Goal: Navigation & Orientation: Go to known website

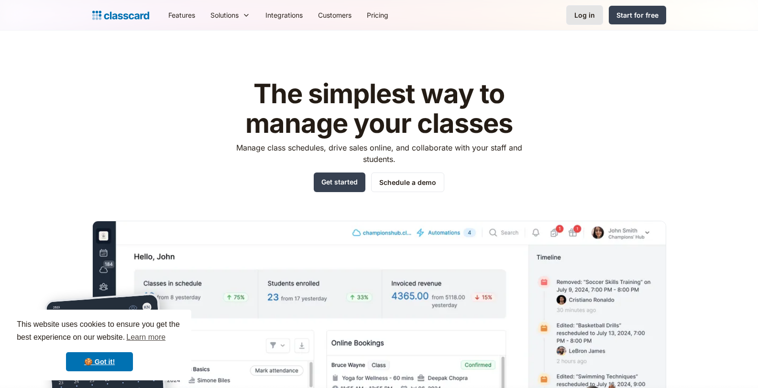
click at [583, 14] on div "Log in" at bounding box center [584, 15] width 21 height 10
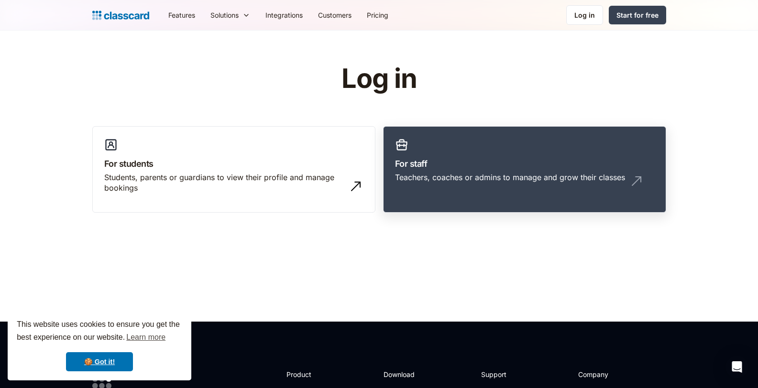
click at [521, 143] on link "For staff Teachers, coaches or admins to manage and grow their classes" at bounding box center [524, 169] width 283 height 87
